Goal: Use online tool/utility: Utilize a website feature to perform a specific function

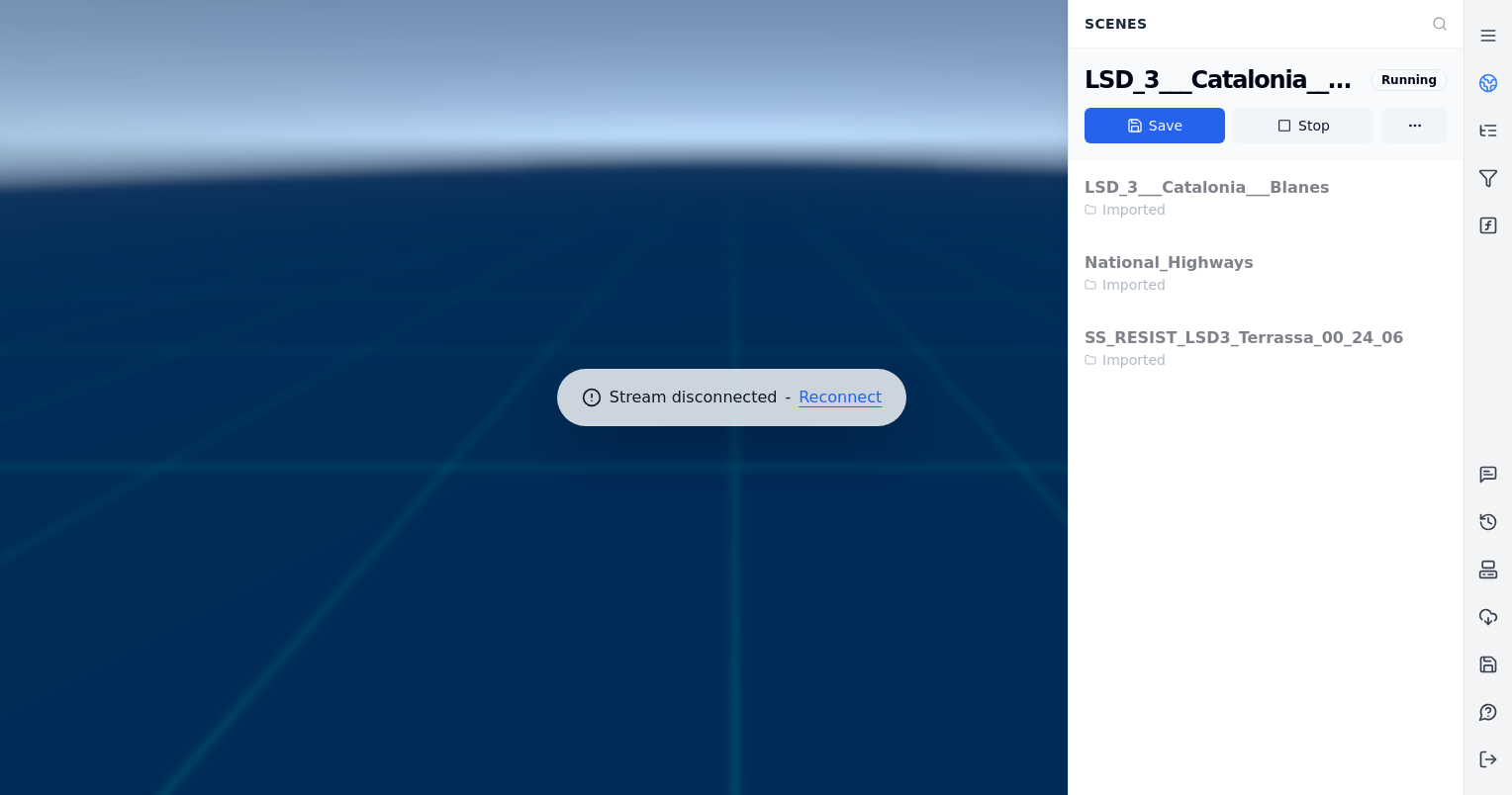
click at [832, 394] on button "Reconnect" at bounding box center [840, 398] width 83 height 16
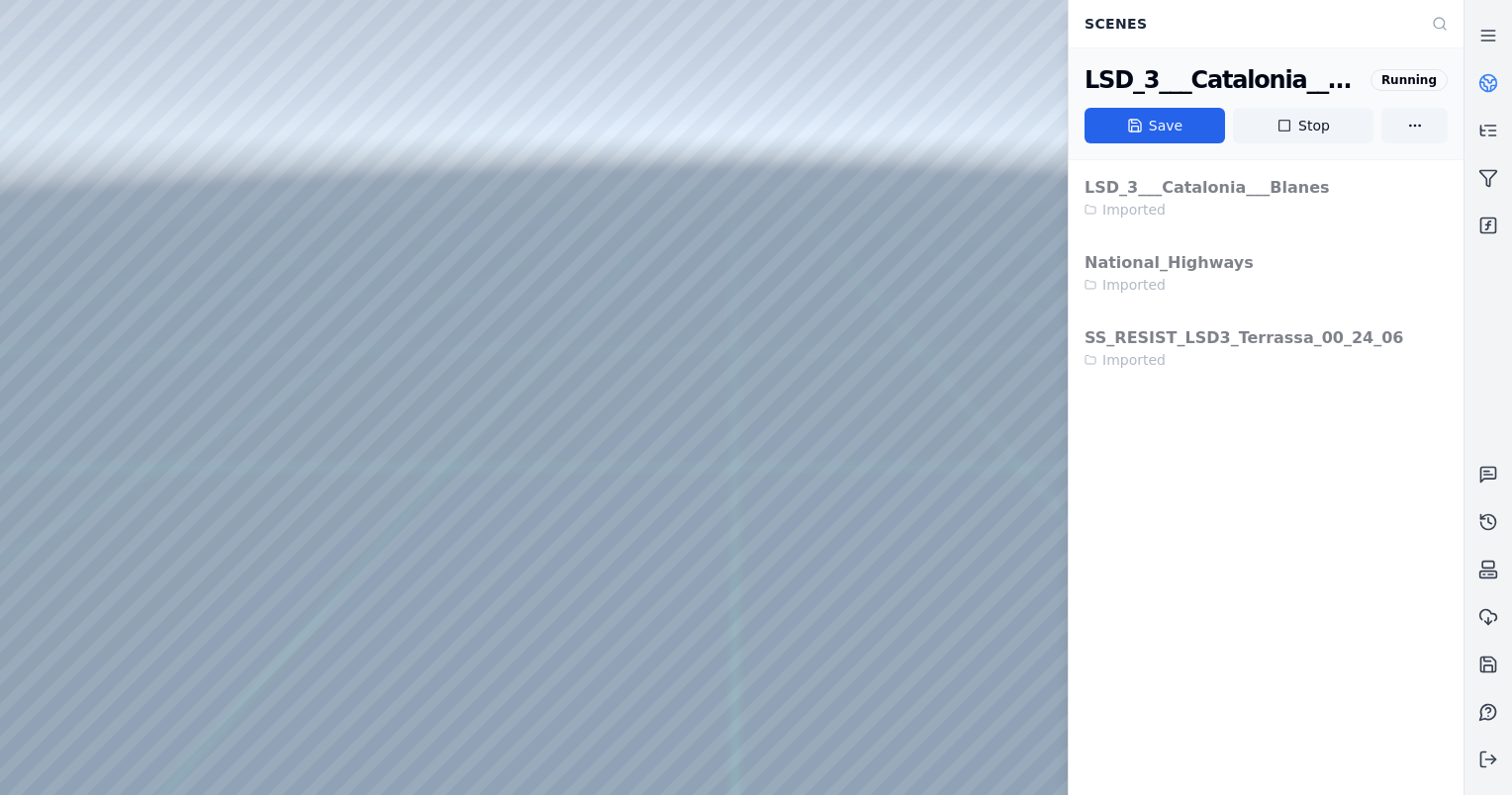
click at [559, 200] on div at bounding box center [731, 397] width 1462 height 795
click at [7, 58] on div at bounding box center [731, 397] width 1462 height 795
click at [241, 4] on div at bounding box center [731, 397] width 1462 height 795
click at [400, 118] on div at bounding box center [731, 397] width 1462 height 795
